Goal: Navigation & Orientation: Find specific page/section

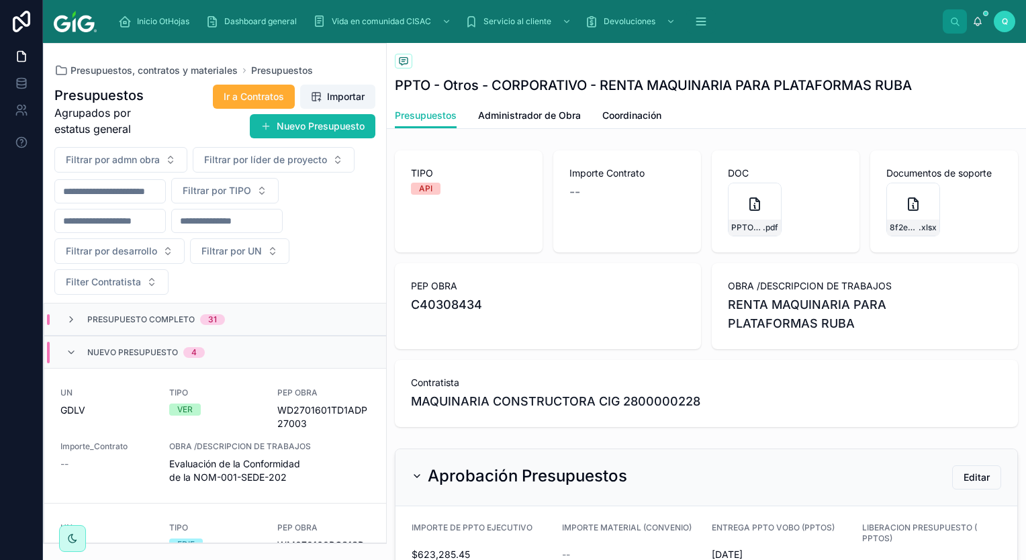
scroll to position [134, 0]
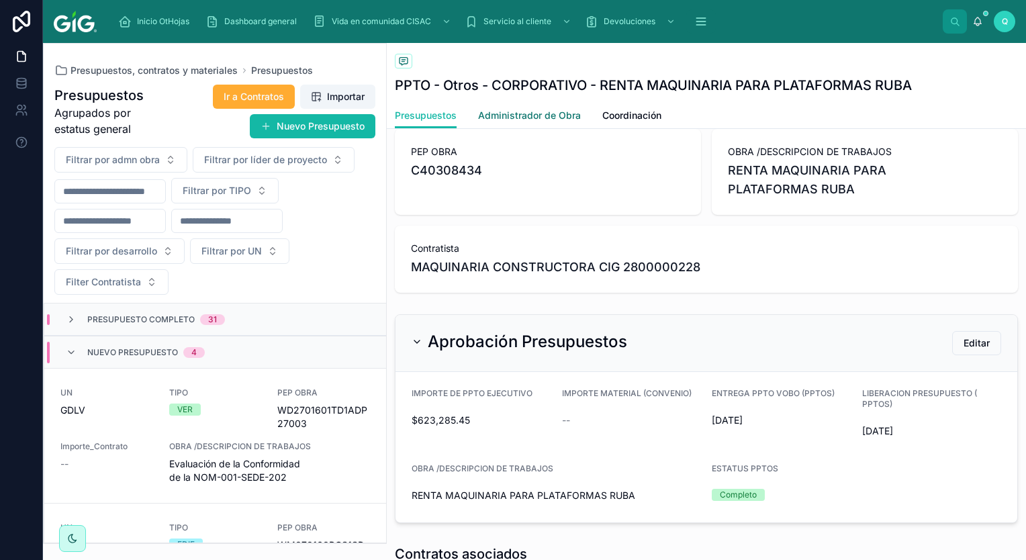
click at [533, 120] on span "Administrador de Obra" at bounding box center [529, 115] width 103 height 13
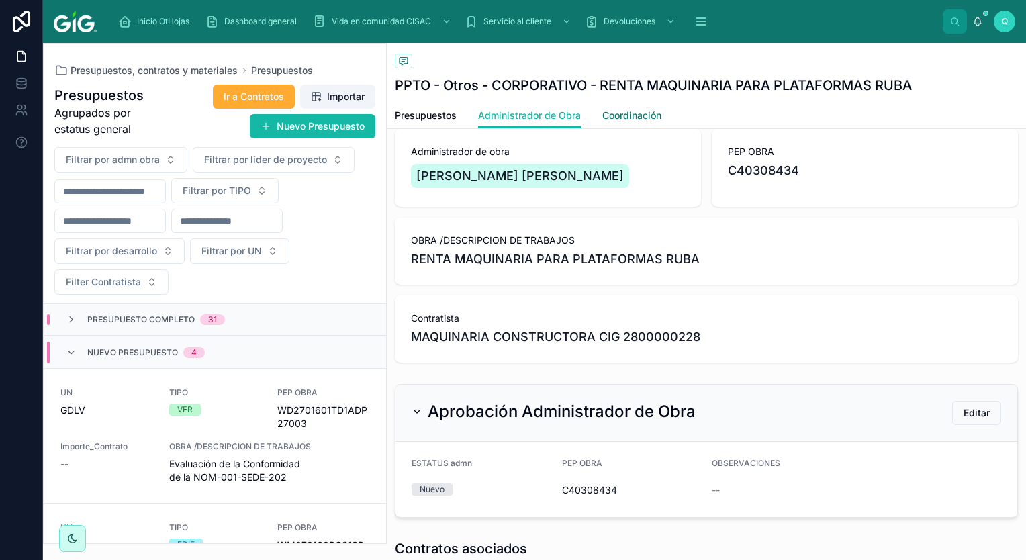
click at [632, 120] on span "Coordinación" at bounding box center [631, 115] width 59 height 13
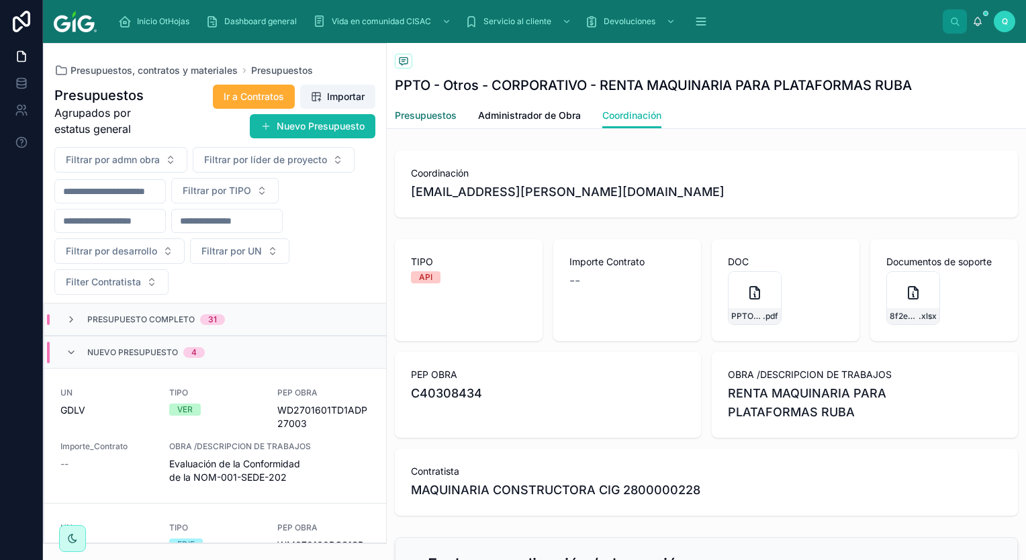
click at [437, 110] on span "Presupuestos" at bounding box center [426, 115] width 62 height 13
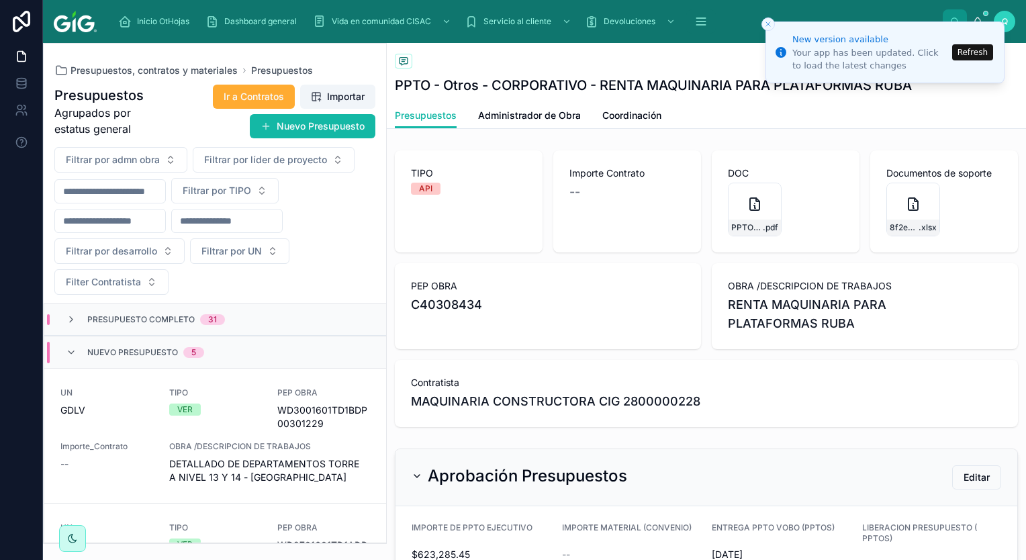
click at [983, 47] on button "Refresh" at bounding box center [972, 52] width 41 height 16
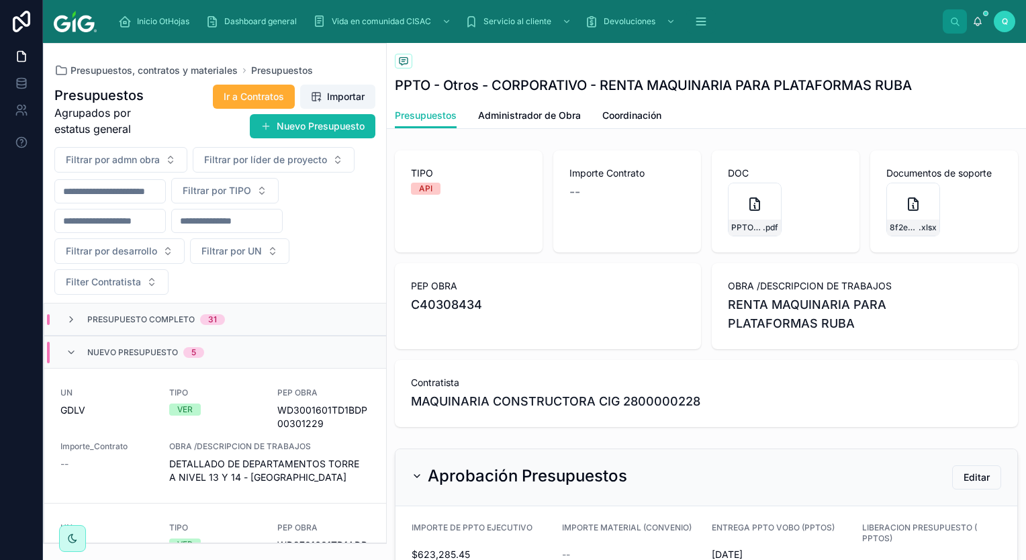
click at [193, 314] on span "Presupuesto Completo" at bounding box center [140, 319] width 107 height 11
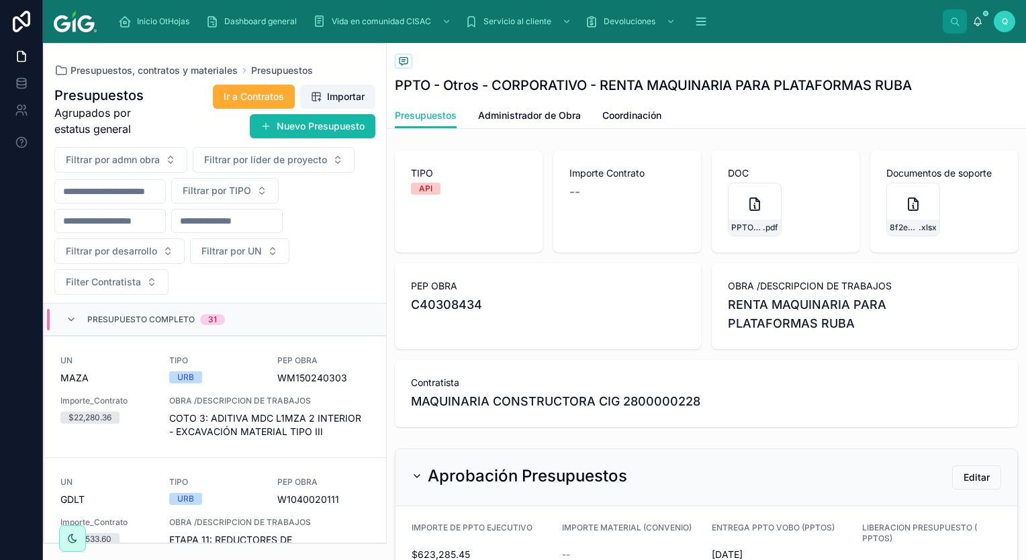
click at [208, 314] on div "31" at bounding box center [212, 319] width 9 height 11
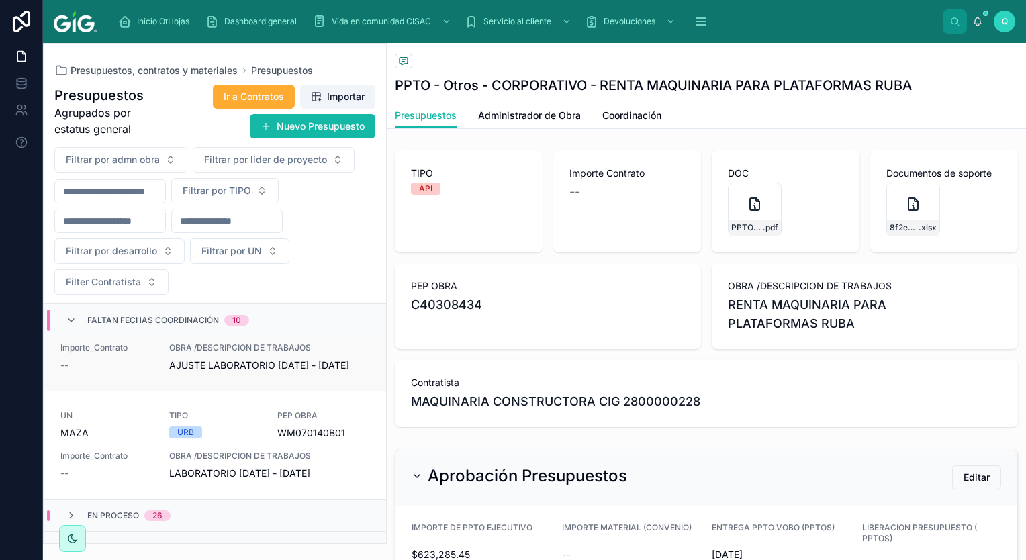
scroll to position [1821, 0]
